Goal: Check status: Check status

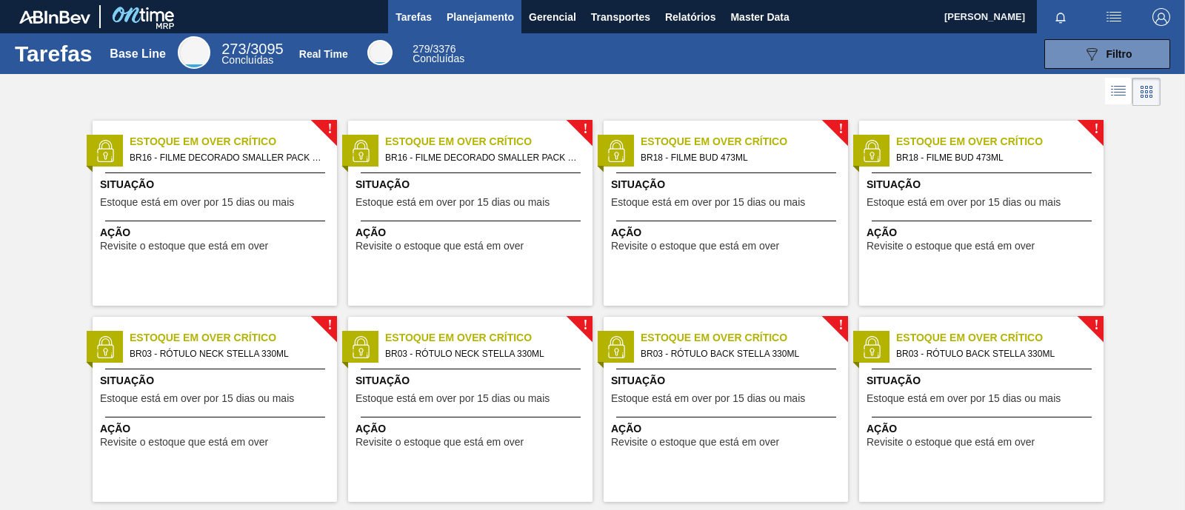
click at [498, 28] on button "Planejamento" at bounding box center [480, 16] width 82 height 33
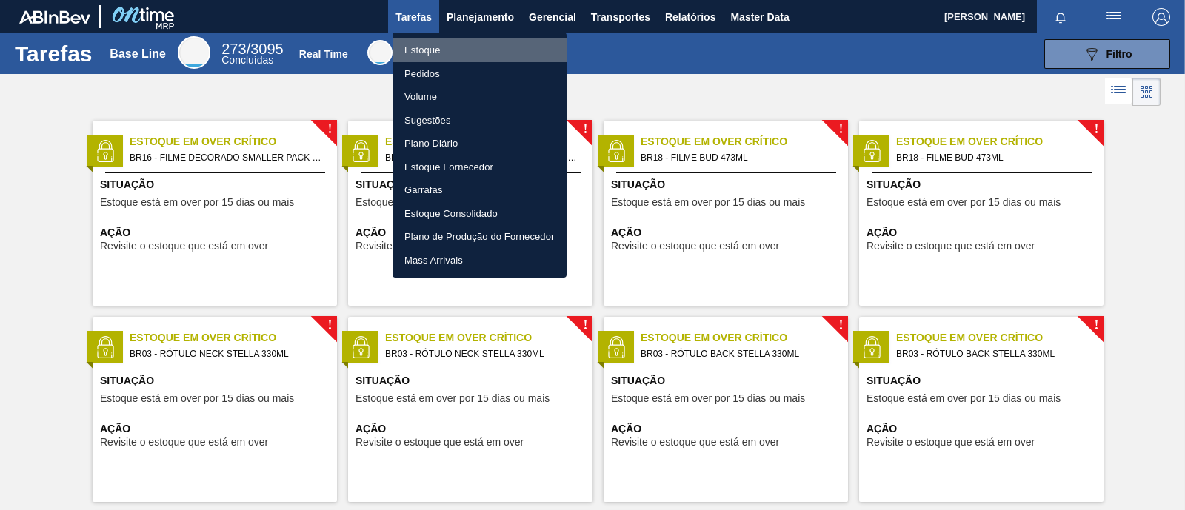
click at [437, 51] on li "Estoque" at bounding box center [479, 51] width 174 height 24
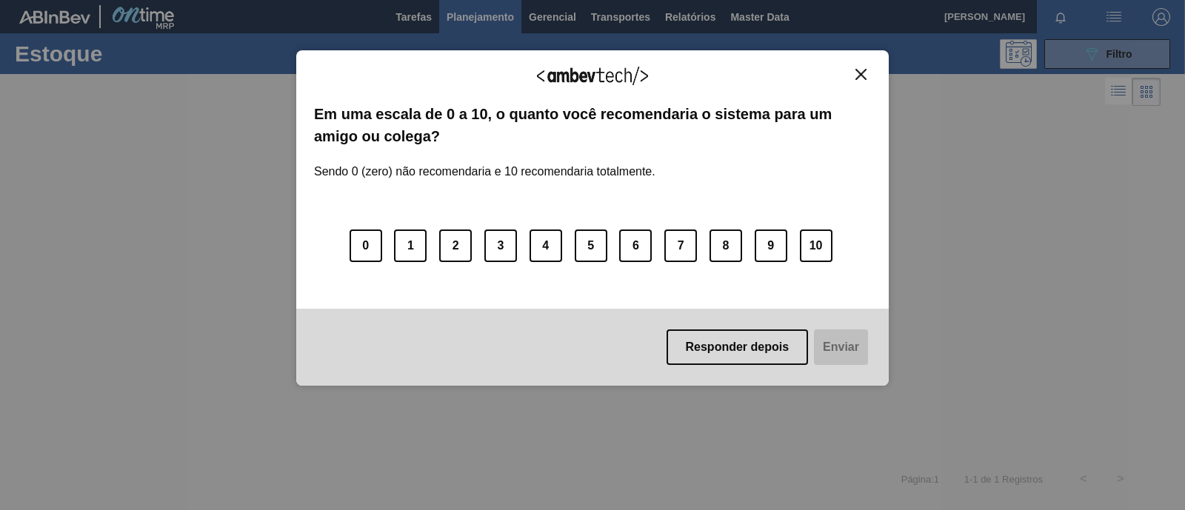
click at [860, 81] on div "Agradecemos seu feedback!" at bounding box center [592, 85] width 557 height 35
click at [863, 69] on img "Close" at bounding box center [860, 74] width 11 height 11
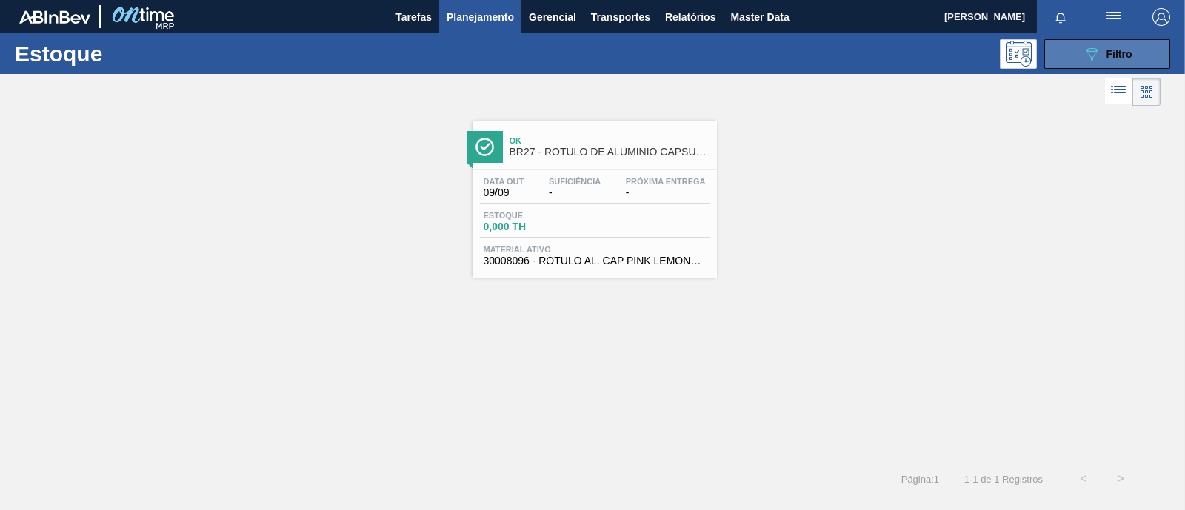
click at [1117, 50] on span "Filtro" at bounding box center [1119, 54] width 26 height 12
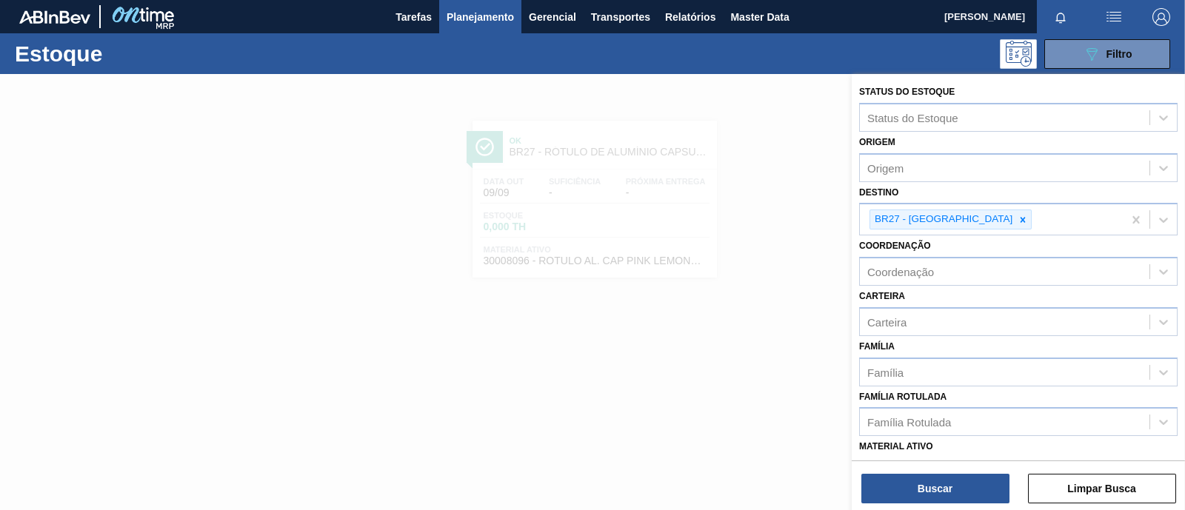
scroll to position [184, 0]
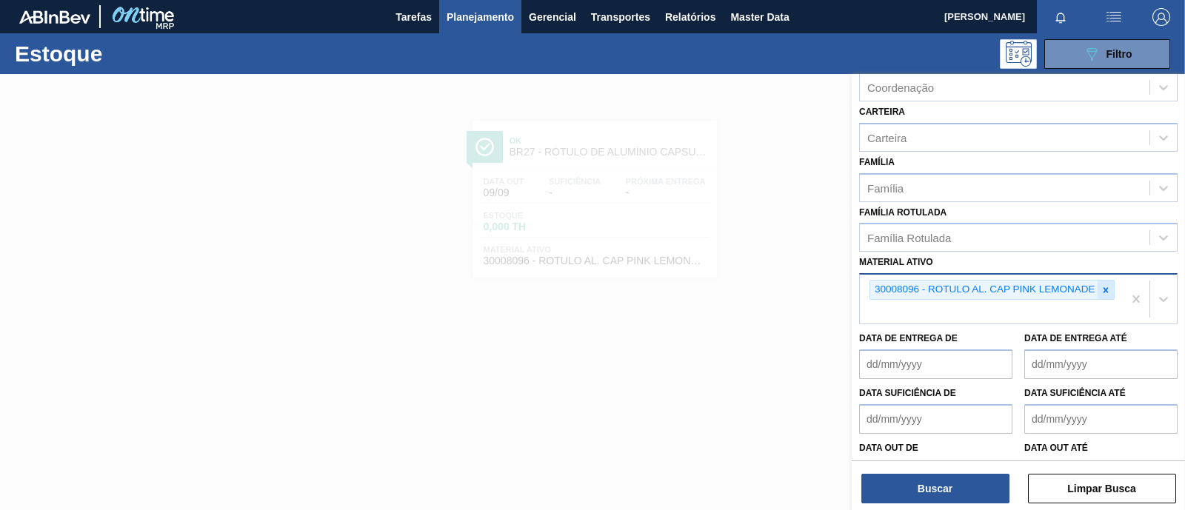
click at [1103, 287] on icon at bounding box center [1105, 289] width 5 height 5
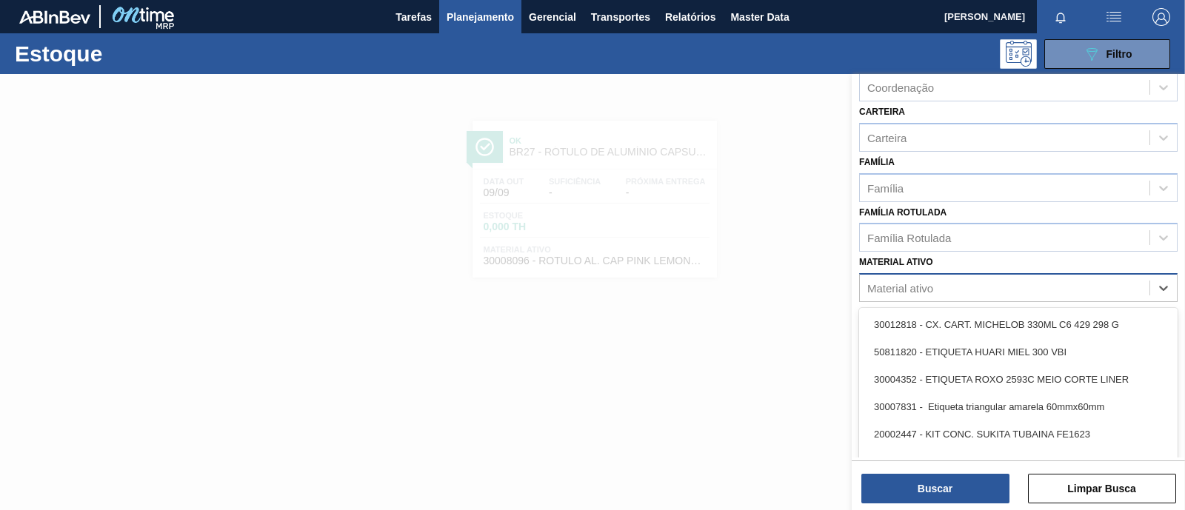
click at [1103, 285] on div "Material ativo" at bounding box center [1005, 288] width 290 height 21
paste ativo "30003582"
type ativo "30003582"
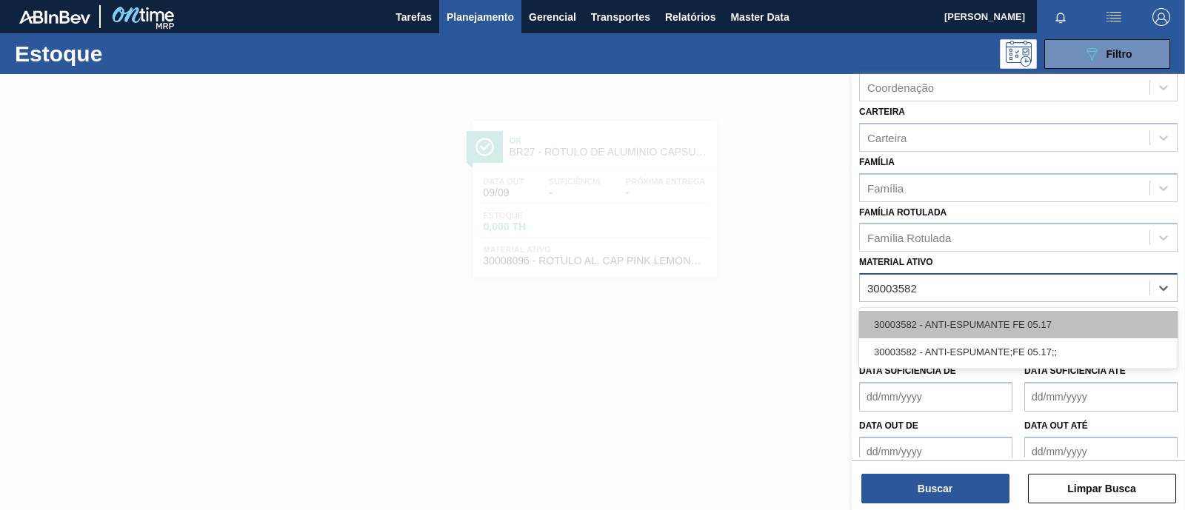
click at [1066, 323] on div "30003582 - ANTI-ESPUMANTE FE 05.17" at bounding box center [1018, 324] width 318 height 27
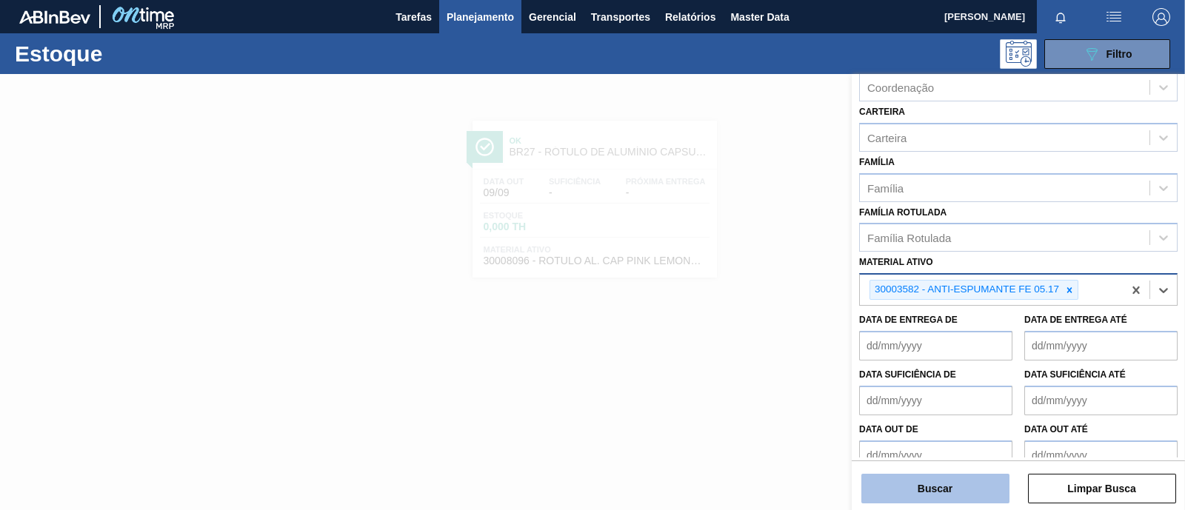
click at [978, 490] on button "Buscar" at bounding box center [935, 489] width 148 height 30
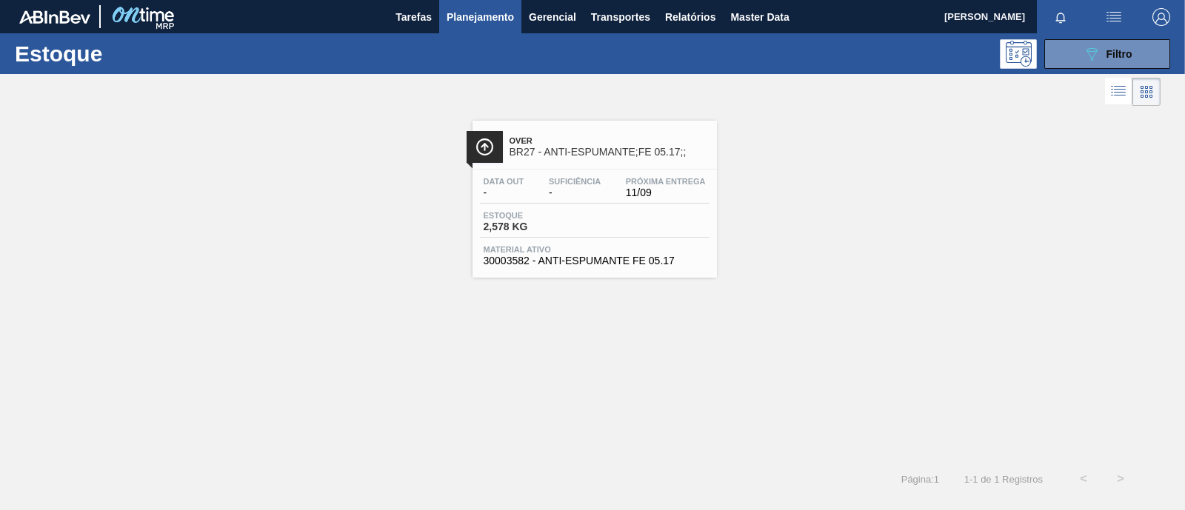
click at [501, 224] on span "2,578 KG" at bounding box center [536, 226] width 104 height 11
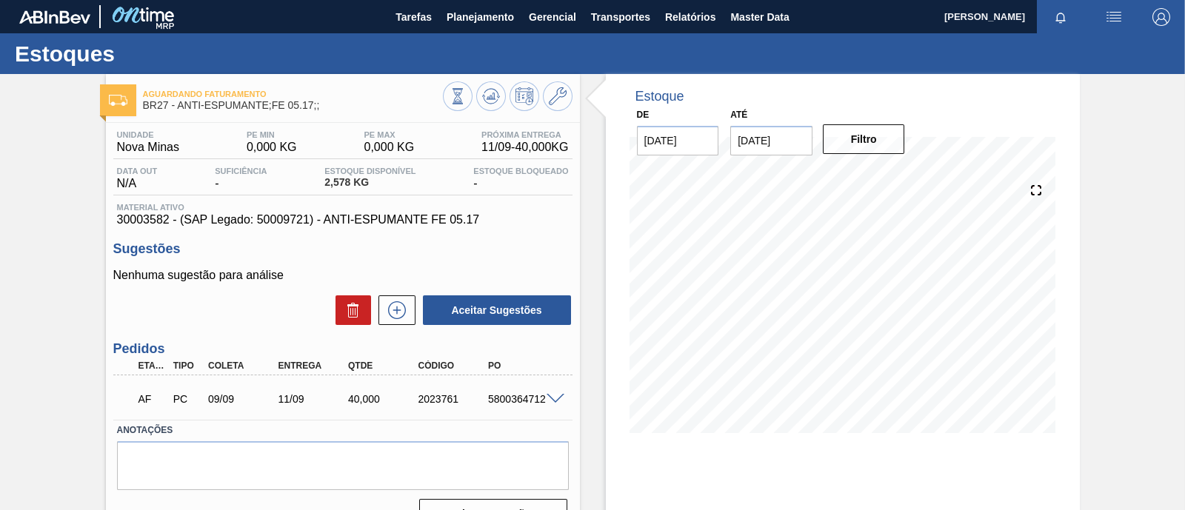
click at [535, 401] on div "5800364712" at bounding box center [522, 399] width 77 height 12
click at [552, 402] on span at bounding box center [556, 399] width 18 height 11
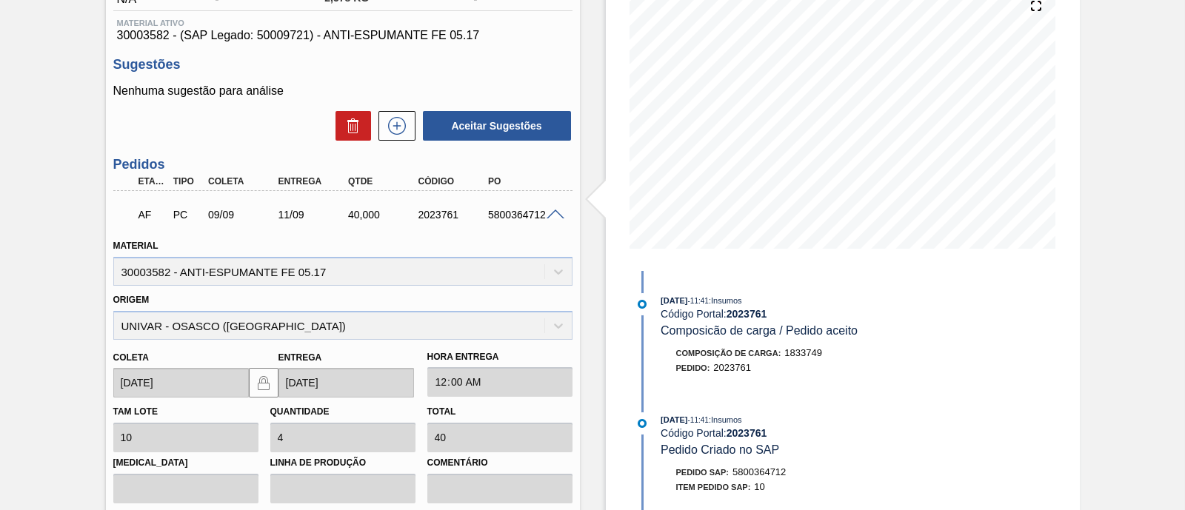
scroll to position [278, 0]
